Goal: Information Seeking & Learning: Learn about a topic

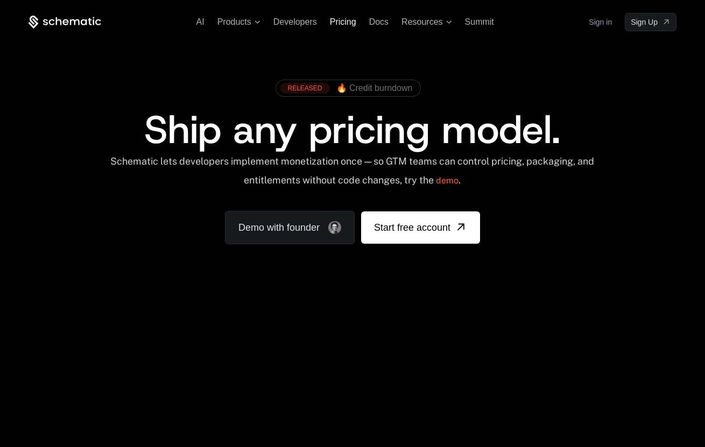
click at [333, 21] on span "Pricing" at bounding box center [343, 21] width 26 height 9
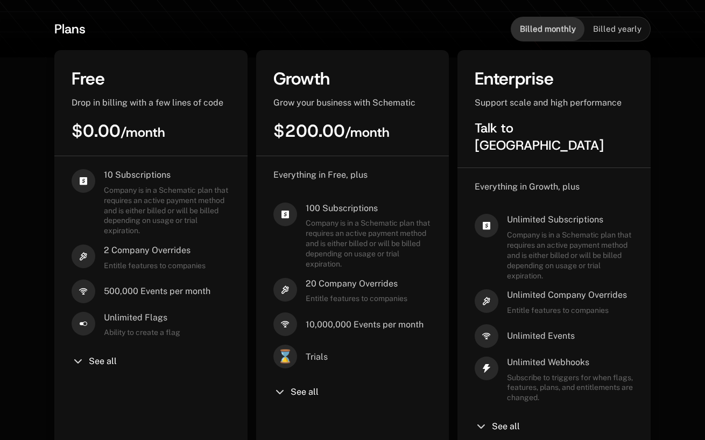
scroll to position [263, 0]
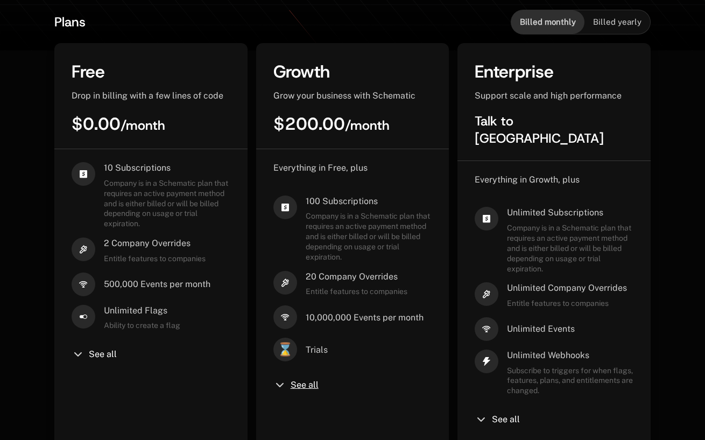
click at [297, 381] on span "See all" at bounding box center [305, 385] width 28 height 9
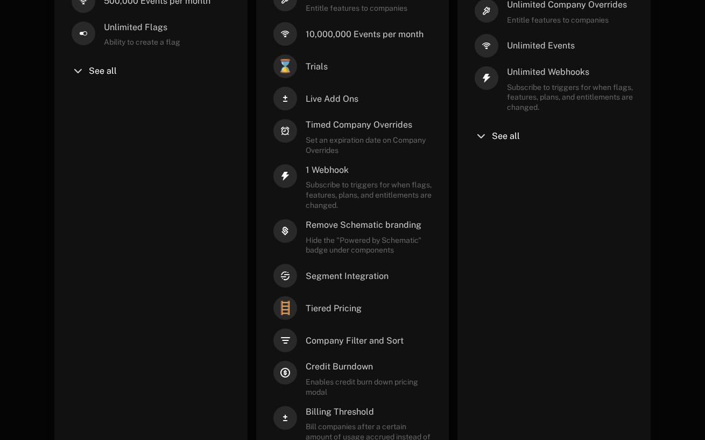
scroll to position [374, 0]
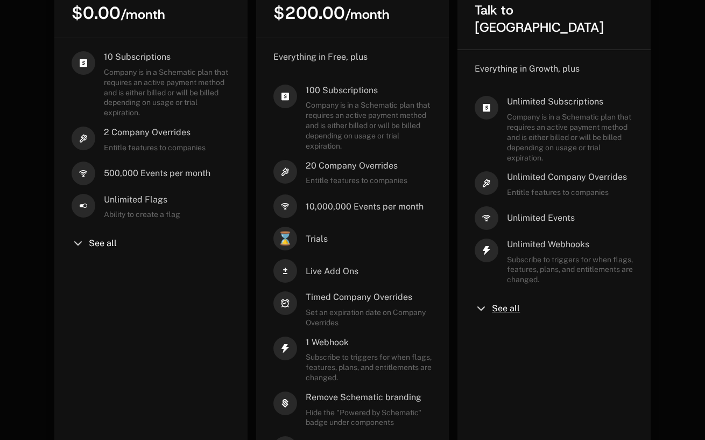
click at [515, 304] on span "See all" at bounding box center [506, 308] width 28 height 9
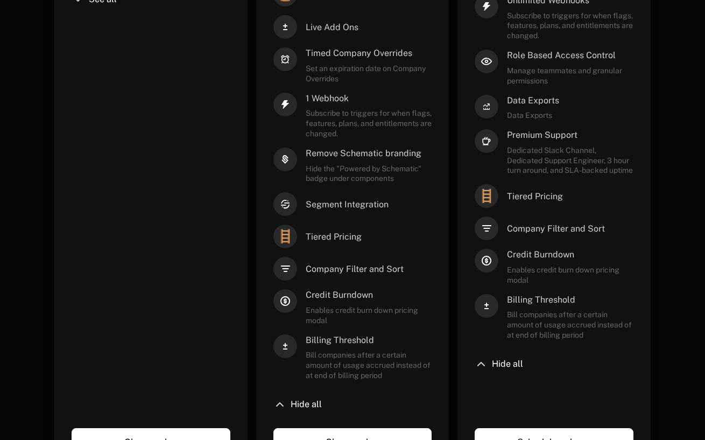
scroll to position [631, 0]
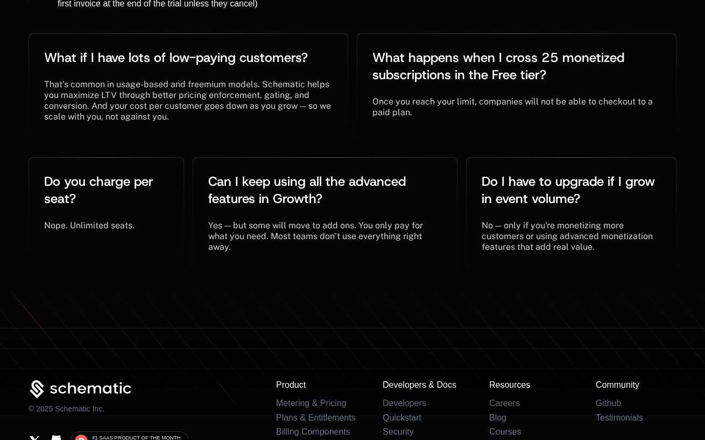
scroll to position [2809, 0]
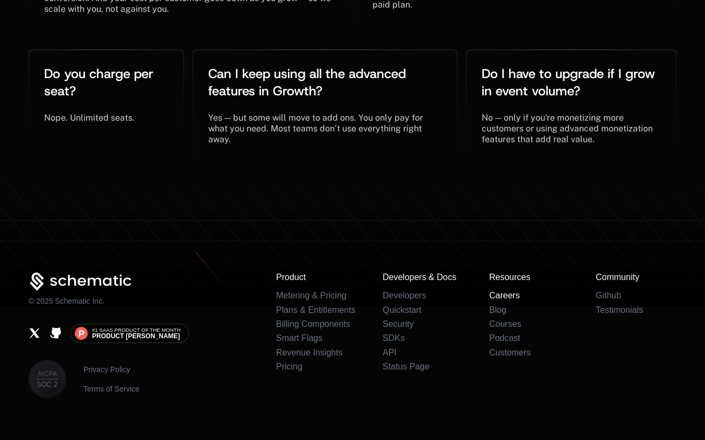
click at [497, 291] on link "Careers" at bounding box center [504, 295] width 31 height 9
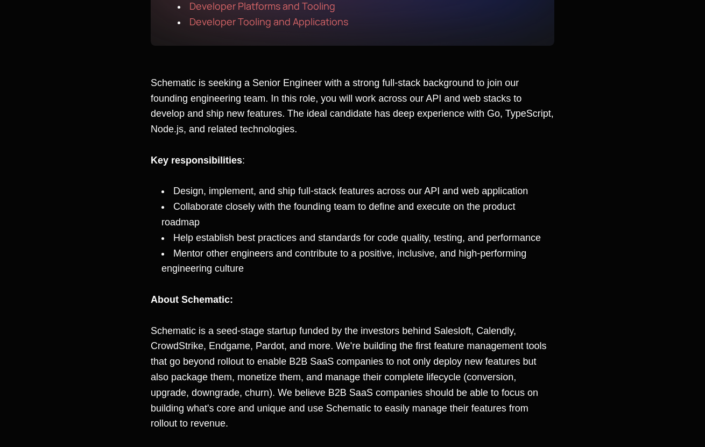
scroll to position [184, 0]
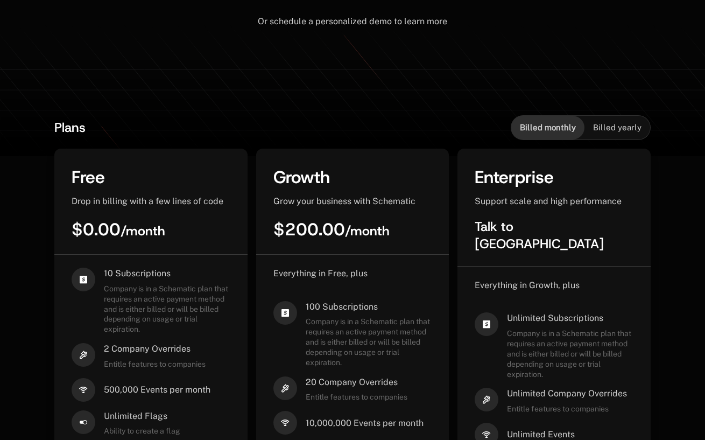
scroll to position [177, 0]
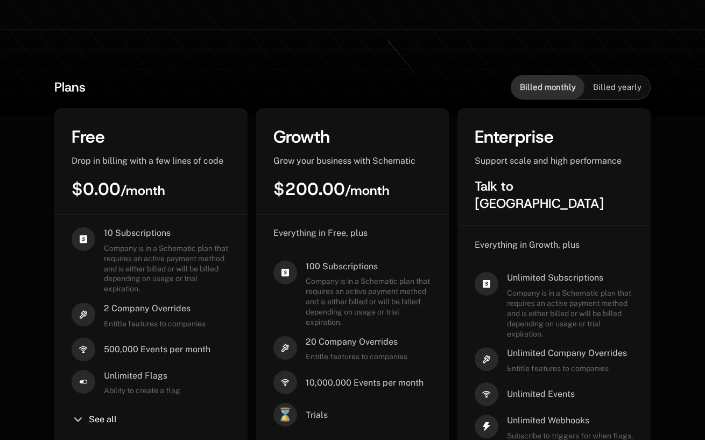
click at [396, 305] on span "Company is in a Schematic plan that requires an active payment method and is ei…" at bounding box center [369, 301] width 126 height 51
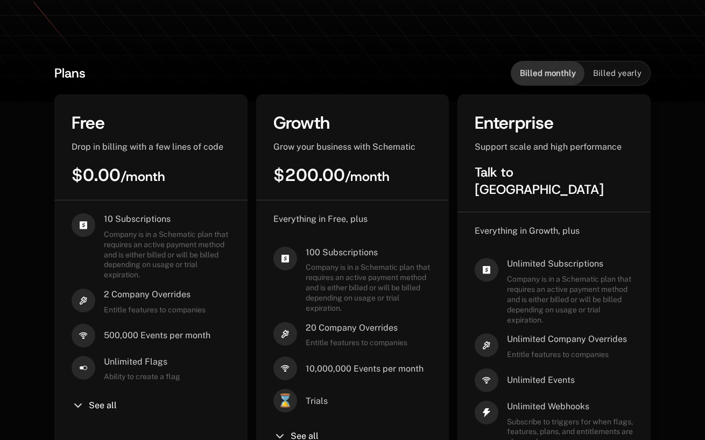
scroll to position [226, 0]
